Goal: Task Accomplishment & Management: Use online tool/utility

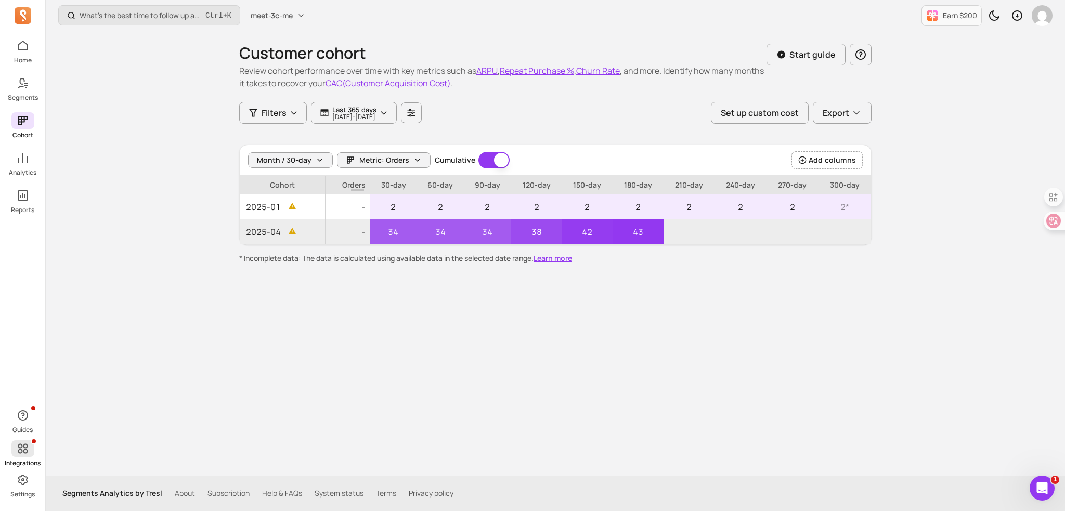
click at [13, 455] on span at bounding box center [22, 449] width 23 height 17
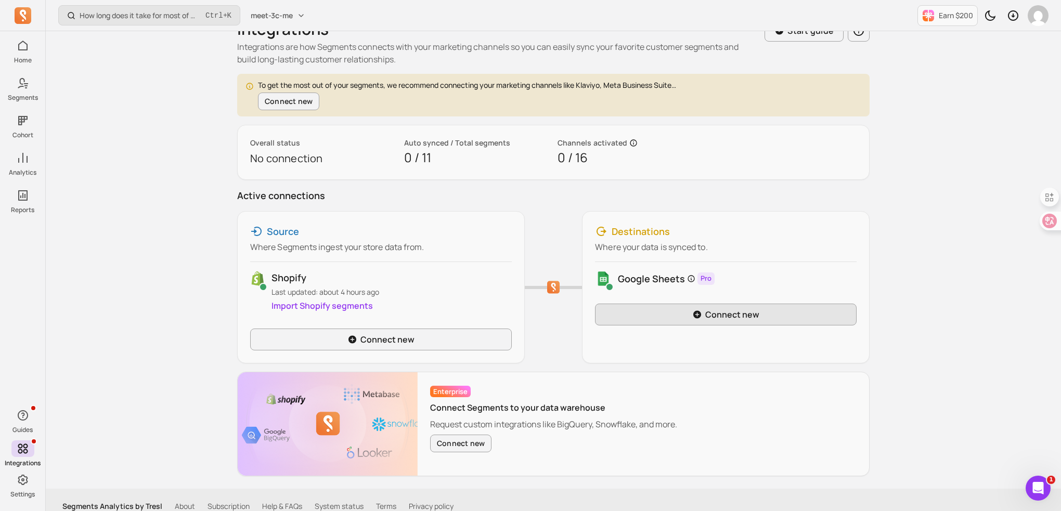
scroll to position [35, 0]
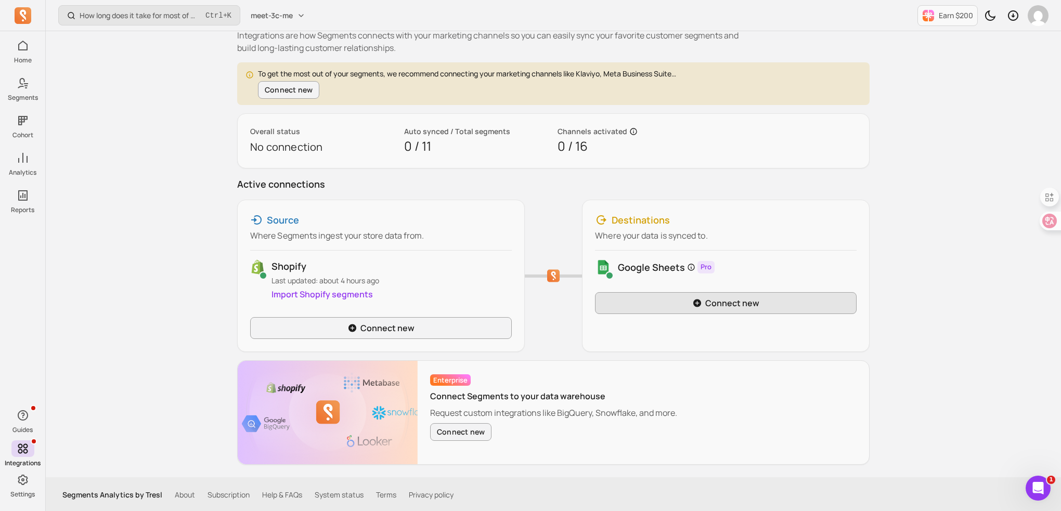
click at [702, 300] on icon at bounding box center [697, 303] width 10 height 9
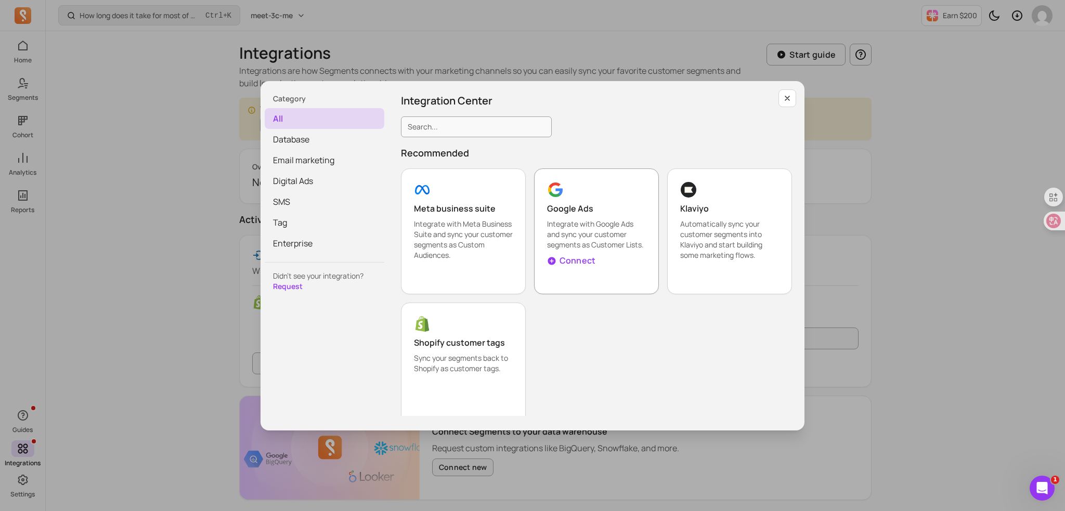
click at [578, 262] on p "Connect" at bounding box center [578, 260] width 36 height 12
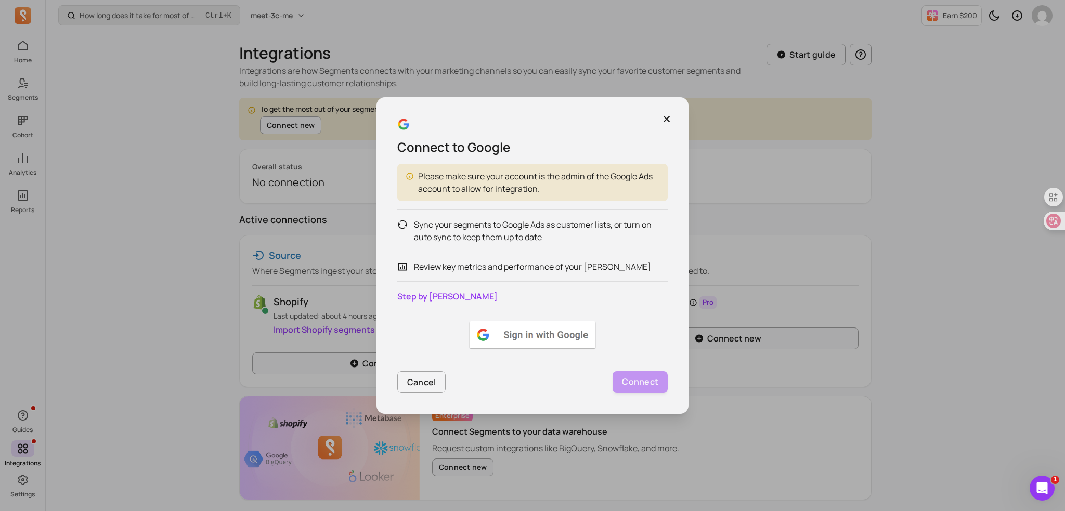
click at [527, 329] on img at bounding box center [533, 334] width 130 height 31
click at [430, 292] on link "Step by step guide" at bounding box center [447, 296] width 100 height 11
